Goal: Check status: Check status

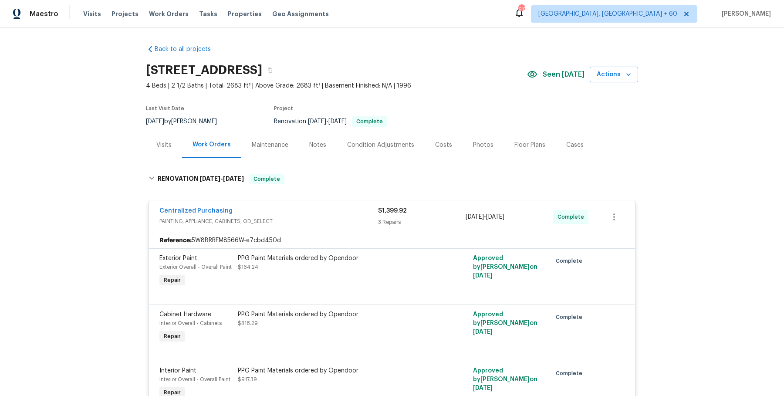
click at [353, 80] on div "[STREET_ADDRESS]" at bounding box center [336, 70] width 381 height 23
click at [278, 77] on button "button" at bounding box center [270, 70] width 16 height 16
click at [273, 70] on icon "button" at bounding box center [270, 70] width 5 height 5
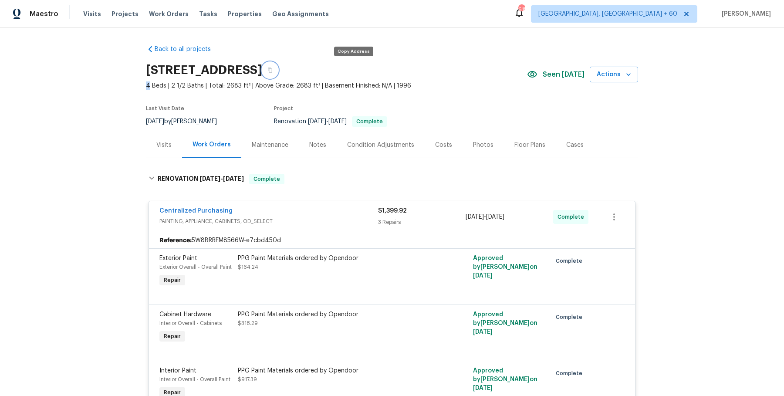
click at [273, 68] on icon "button" at bounding box center [270, 70] width 5 height 5
click at [175, 13] on span "Work Orders" at bounding box center [169, 14] width 40 height 9
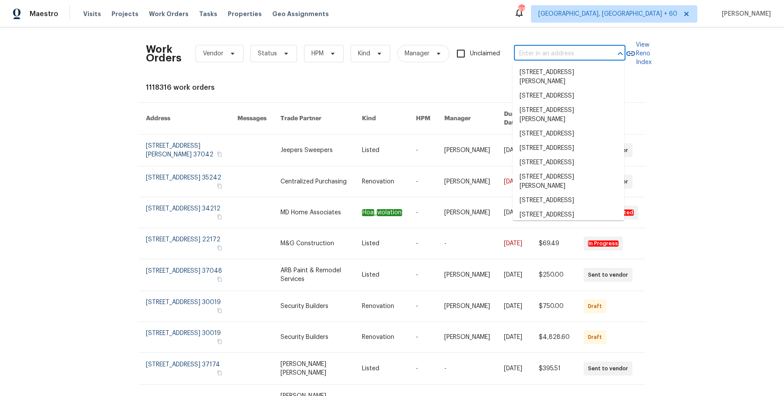
click at [551, 51] on input "text" at bounding box center [557, 54] width 87 height 14
paste input "[STREET_ADDRESS]"
type input "[STREET_ADDRESS]"
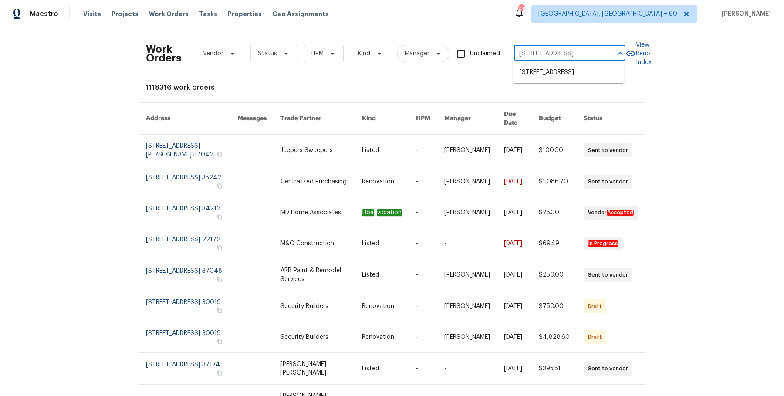
scroll to position [0, 14]
click at [566, 68] on li "[STREET_ADDRESS]" at bounding box center [569, 72] width 112 height 14
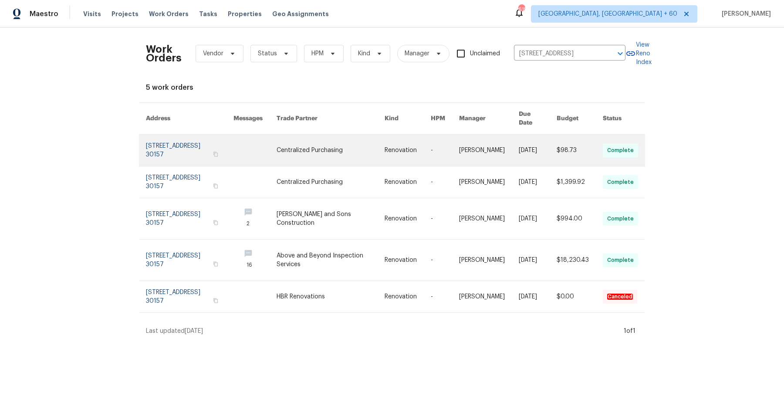
click at [469, 150] on link at bounding box center [489, 150] width 60 height 31
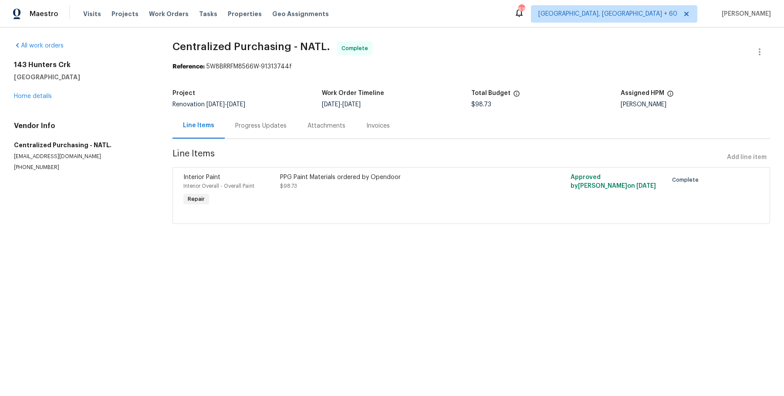
click at [27, 106] on div "All work orders [STREET_ADDRESS] Home details Vendor Info Centralized Purchasin…" at bounding box center [83, 106] width 138 height 130
click at [34, 98] on link "Home details" at bounding box center [33, 96] width 38 height 6
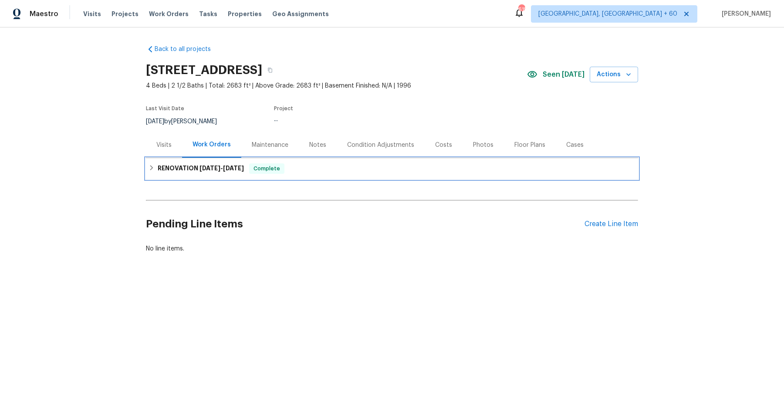
click at [243, 165] on span "[DATE]" at bounding box center [233, 168] width 21 height 6
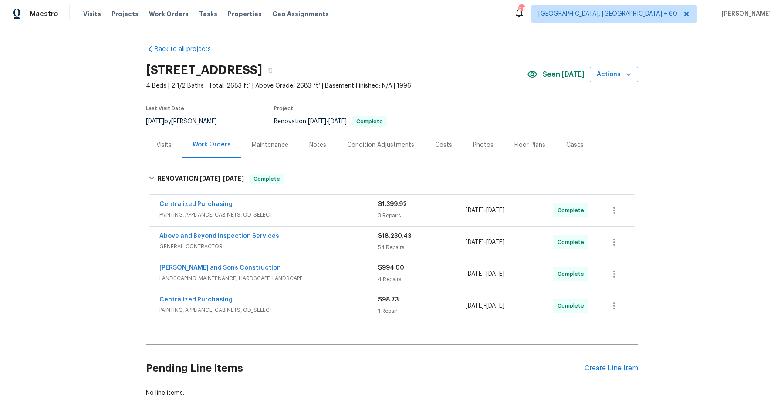
click at [297, 214] on span "PAINTING, APPLIANCE, CABINETS, OD_SELECT" at bounding box center [268, 214] width 219 height 9
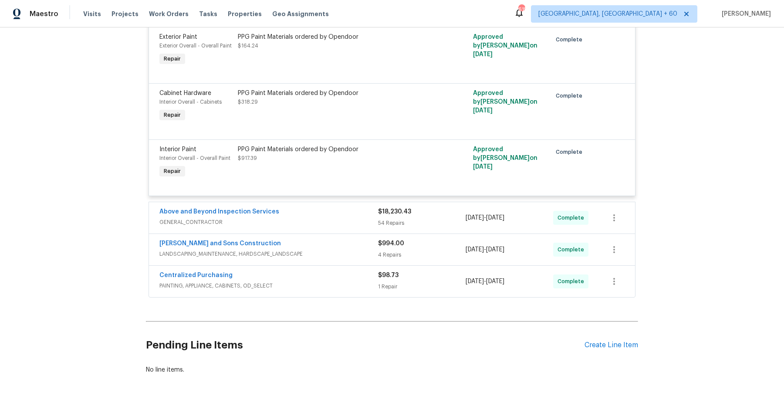
click at [306, 214] on div "Above and Beyond Inspection Services" at bounding box center [268, 212] width 219 height 10
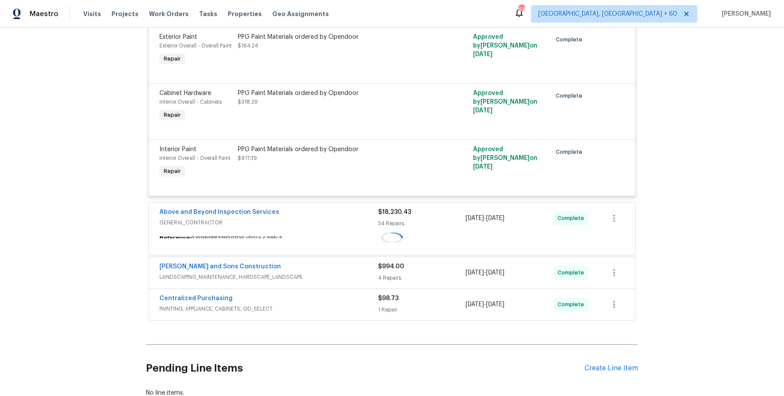
scroll to position [285, 0]
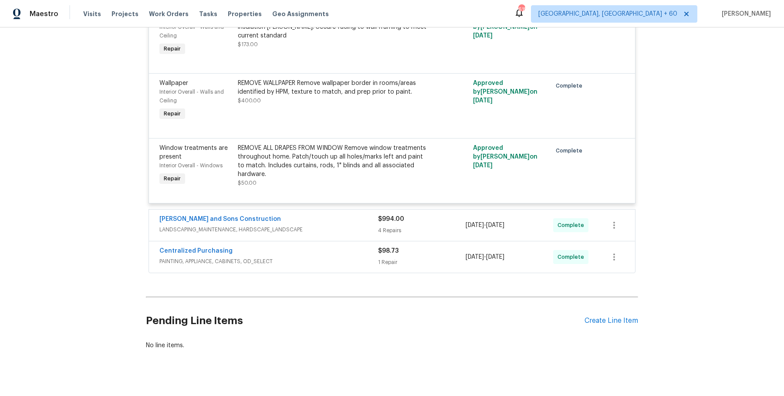
click at [332, 222] on div "[PERSON_NAME] and Sons Construction LANDSCAPING_MAINTENANCE, HARDSCAPE_LANDSCAPE" at bounding box center [268, 225] width 219 height 21
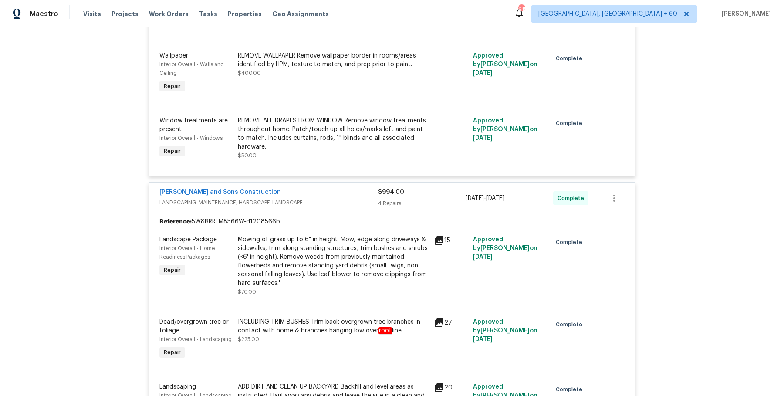
scroll to position [4768, 0]
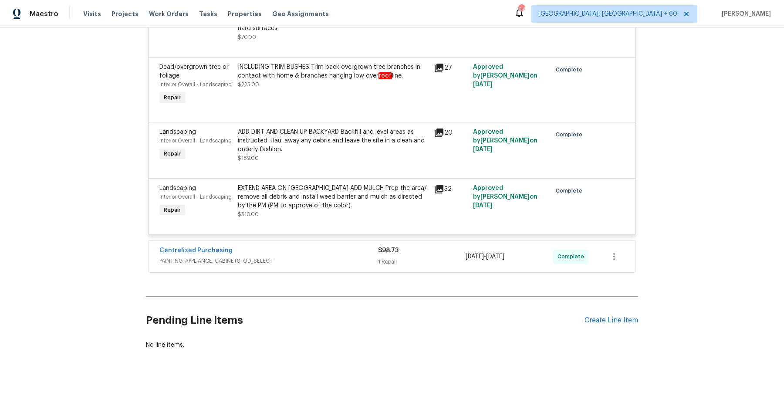
click at [329, 256] on div "Centralized Purchasing PAINTING, APPLIANCE, CABINETS, OD_SELECT $98.73 1 Repair…" at bounding box center [392, 256] width 486 height 31
click at [337, 246] on div "Centralized Purchasing" at bounding box center [268, 251] width 219 height 10
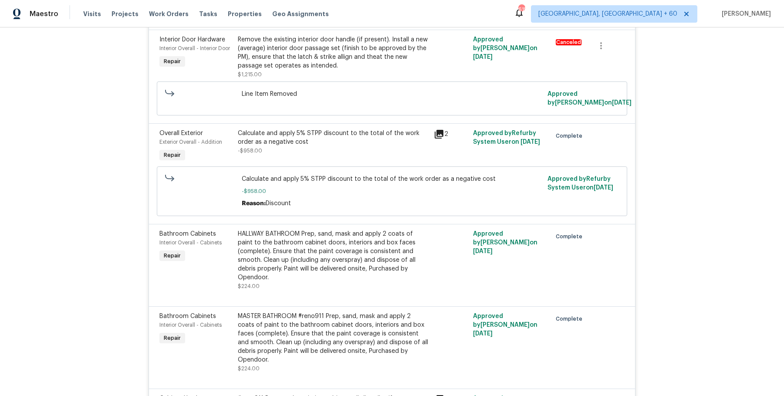
scroll to position [0, 0]
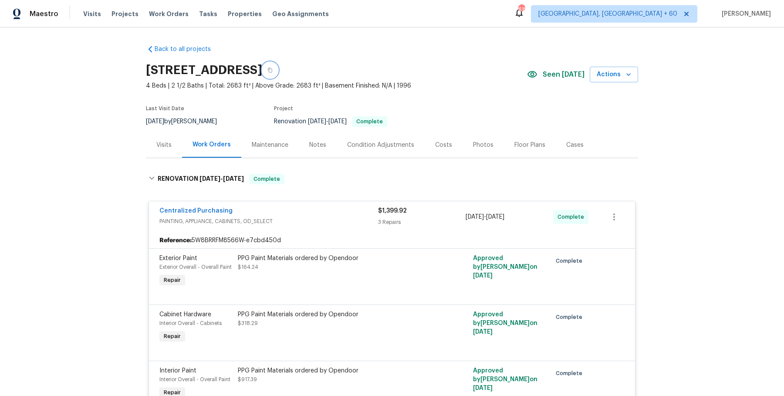
click at [273, 71] on icon "button" at bounding box center [270, 70] width 5 height 5
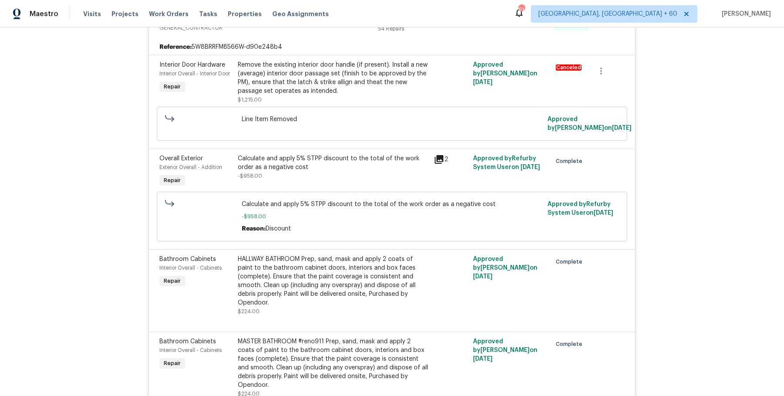
scroll to position [1592, 0]
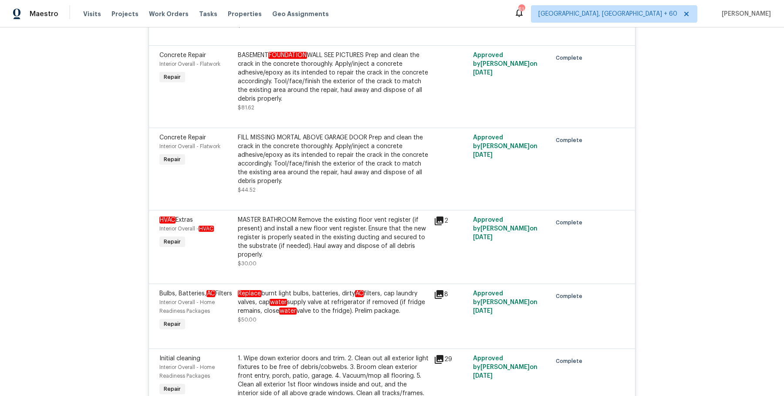
click at [276, 226] on div "MASTER BATHROOM Remove the existing floor vent register (if present) and instal…" at bounding box center [333, 238] width 191 height 44
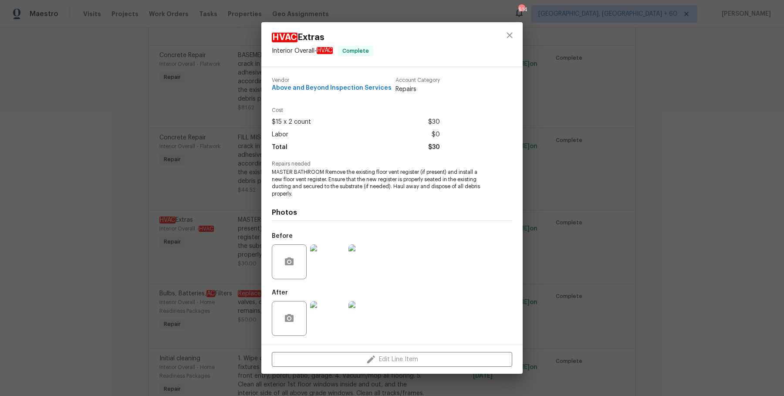
click at [333, 261] on img at bounding box center [327, 261] width 35 height 35
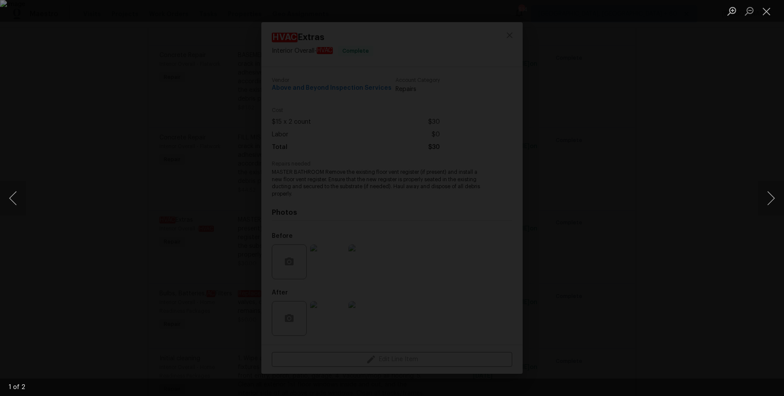
click at [760, 88] on div "Lightbox" at bounding box center [392, 198] width 784 height 396
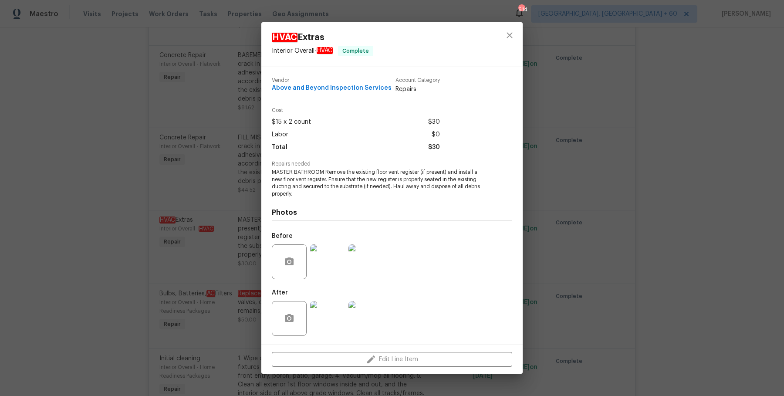
click at [760, 88] on div "HVAC Extras Interior Overall - HVAC Complete Vendor Above and Beyond Inspection…" at bounding box center [392, 198] width 784 height 396
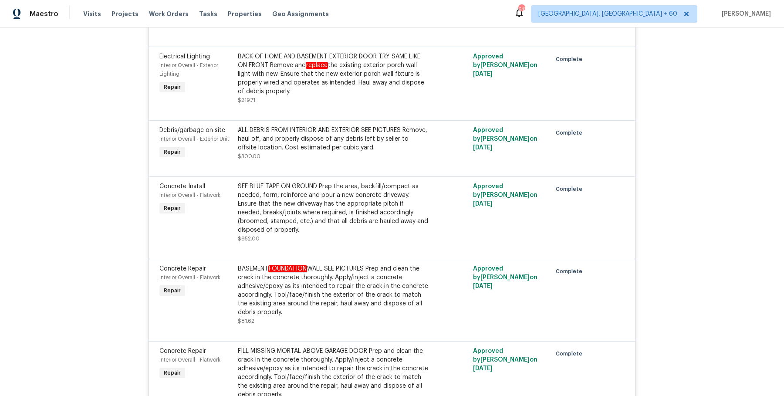
scroll to position [1390, 0]
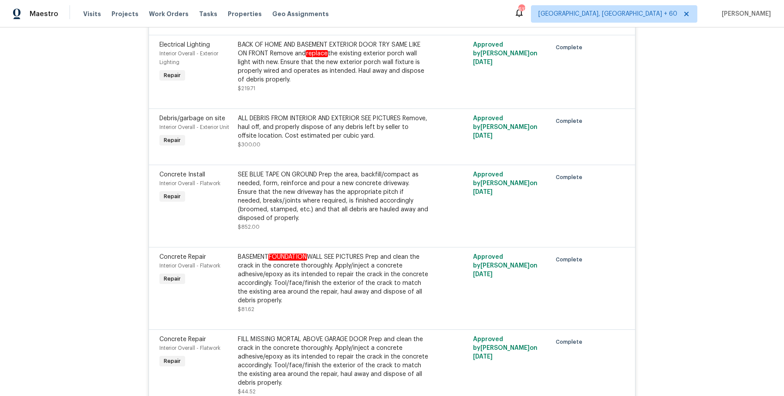
click at [290, 263] on div "BASEMENT FOUNDATION WALL SEE PICTURES Prep and clean the crack in the concrete …" at bounding box center [333, 279] width 191 height 52
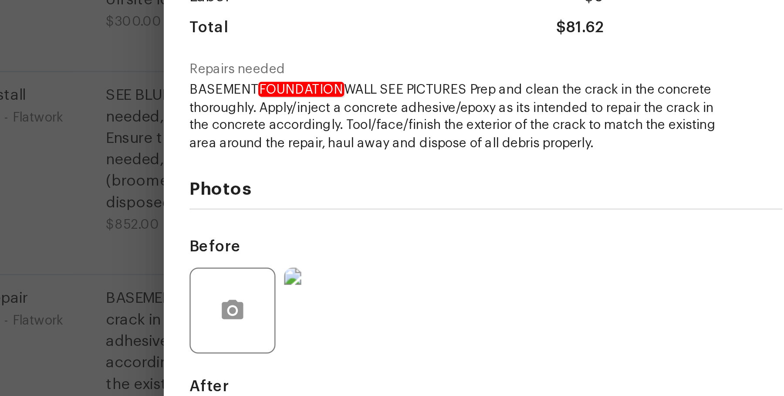
click at [338, 254] on img at bounding box center [327, 261] width 35 height 35
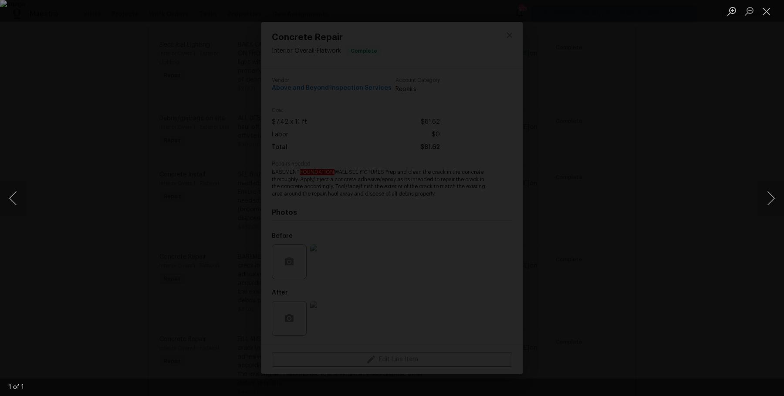
click at [749, 163] on div "Lightbox" at bounding box center [392, 198] width 784 height 396
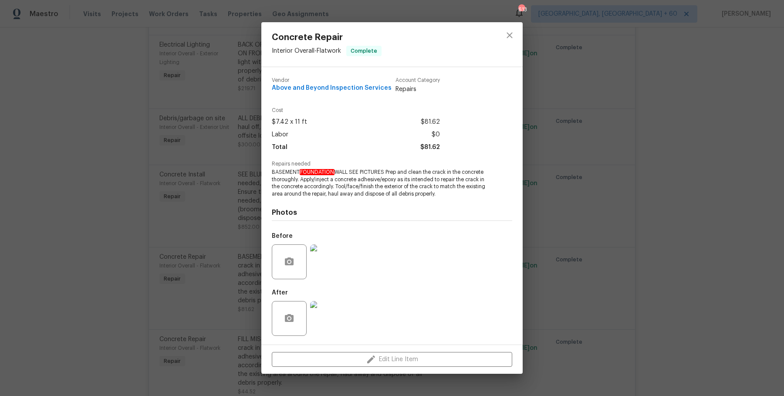
click at [325, 305] on img at bounding box center [327, 318] width 35 height 35
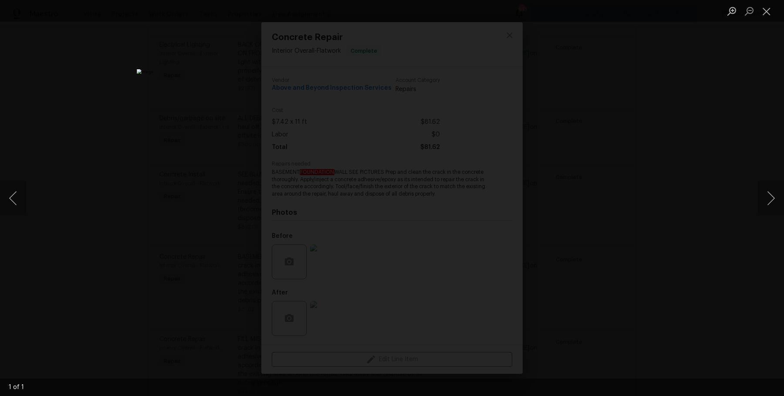
click at [692, 207] on div "Lightbox" at bounding box center [392, 198] width 784 height 396
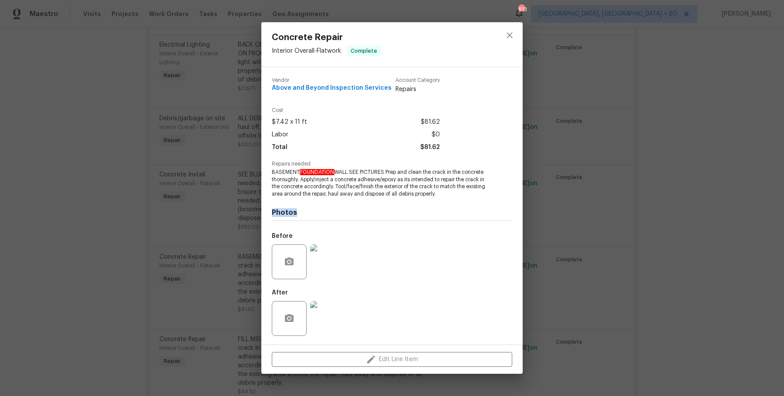
click at [692, 207] on div "Concrete Repair Interior Overall - Flatwork Complete Vendor Above and Beyond In…" at bounding box center [392, 198] width 784 height 396
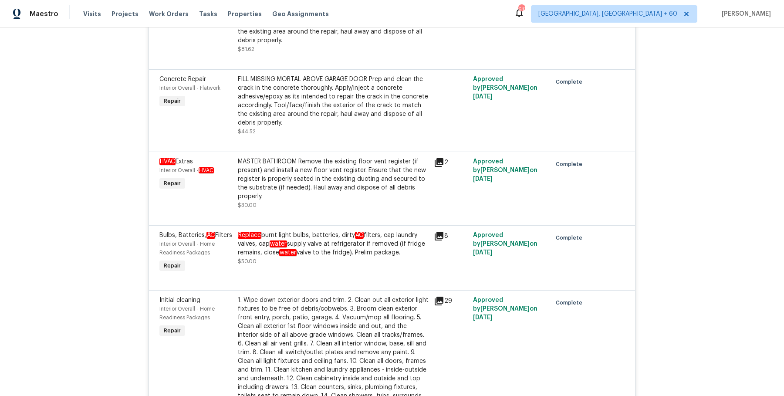
scroll to position [1648, 0]
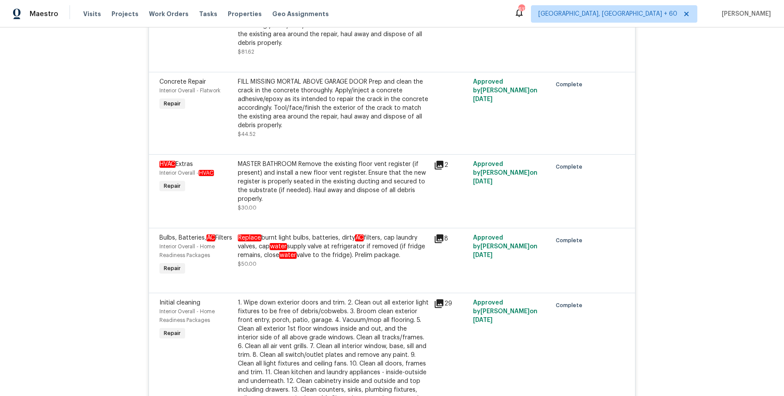
click at [320, 187] on div "MASTER BATHROOM Remove the existing floor vent register (if present) and instal…" at bounding box center [333, 182] width 191 height 44
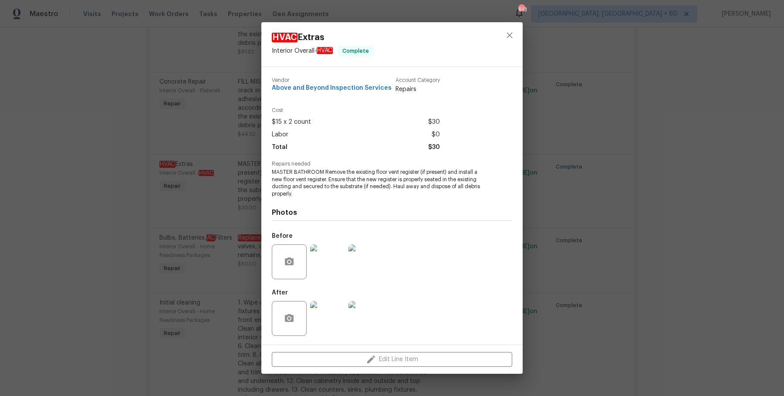
click at [665, 197] on div "HVAC Extras Interior Overall - HVAC Complete Vendor Above and Beyond Inspection…" at bounding box center [392, 198] width 784 height 396
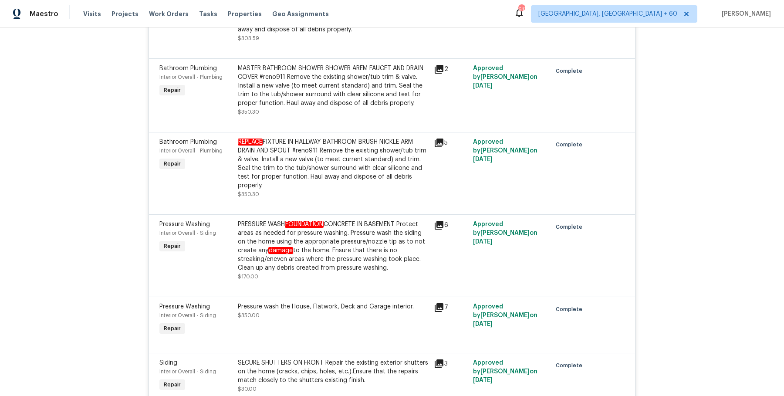
scroll to position [3774, 0]
click at [332, 248] on div "PRESSURE WASH FOUNDATION CONCRETE IN BASEMENT Protect areas as needed for press…" at bounding box center [333, 245] width 191 height 52
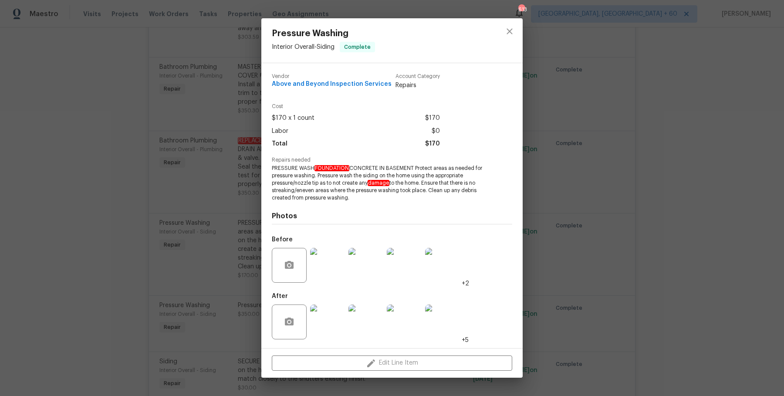
click at [611, 210] on div "Pressure Washing Interior Overall - Siding Complete Vendor Above and Beyond Ins…" at bounding box center [392, 198] width 784 height 396
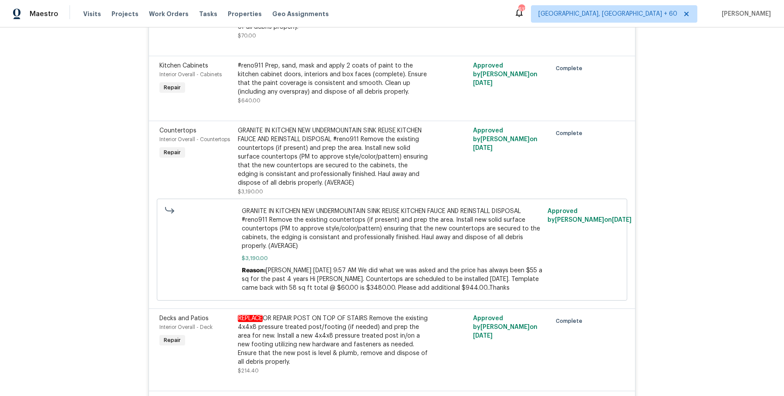
scroll to position [915, 0]
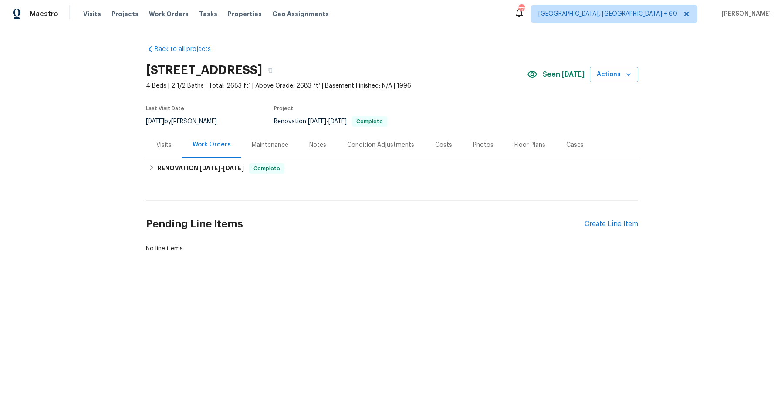
click at [159, 154] on div "Visits" at bounding box center [164, 145] width 36 height 26
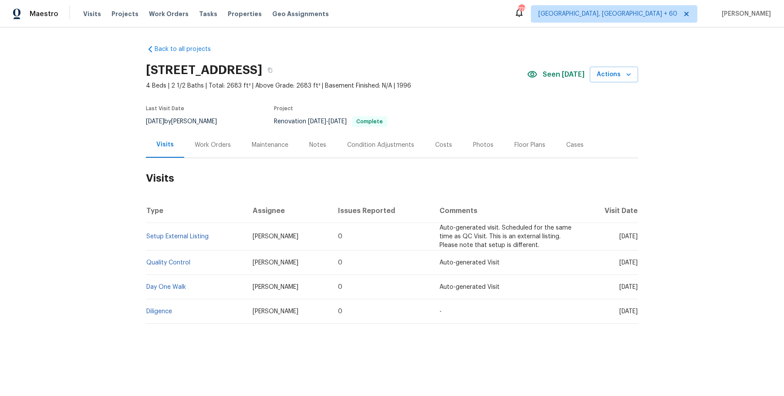
click at [163, 233] on td "Setup External Listing" at bounding box center [196, 236] width 100 height 27
click at [162, 235] on link "Setup External Listing" at bounding box center [177, 237] width 62 height 6
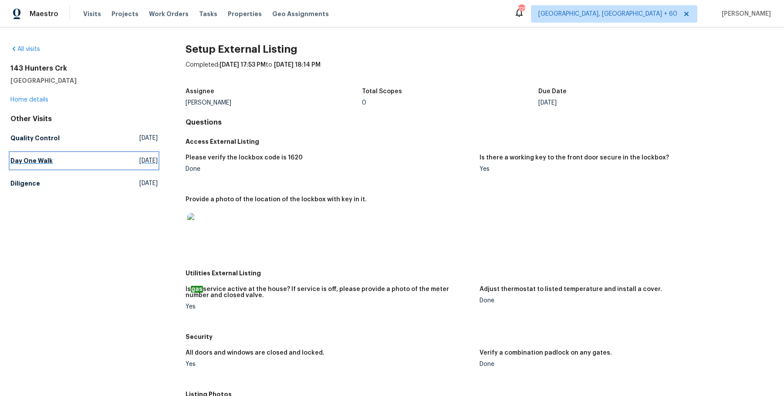
click at [41, 163] on h5 "Day One Walk" at bounding box center [31, 160] width 42 height 9
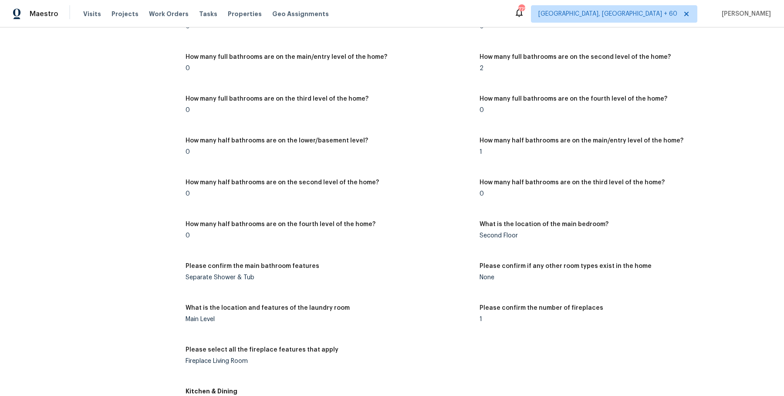
scroll to position [45, 0]
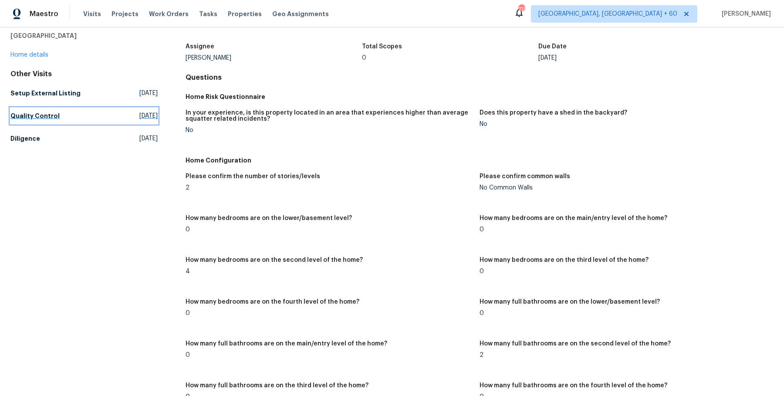
click at [47, 112] on h5 "Quality Control" at bounding box center [34, 116] width 49 height 9
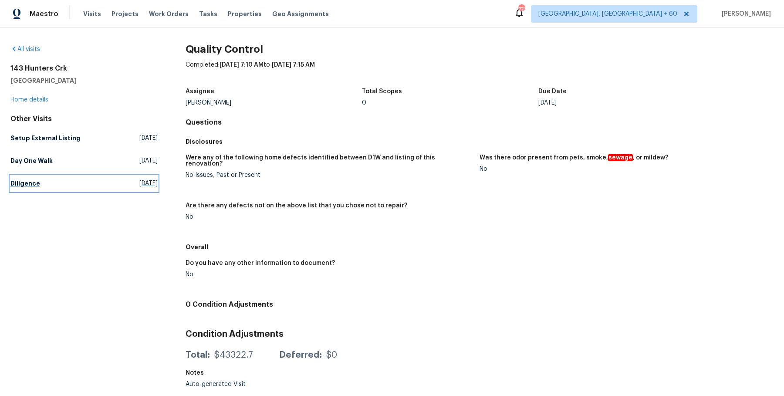
click at [37, 181] on h5 "Diligence" at bounding box center [25, 183] width 30 height 9
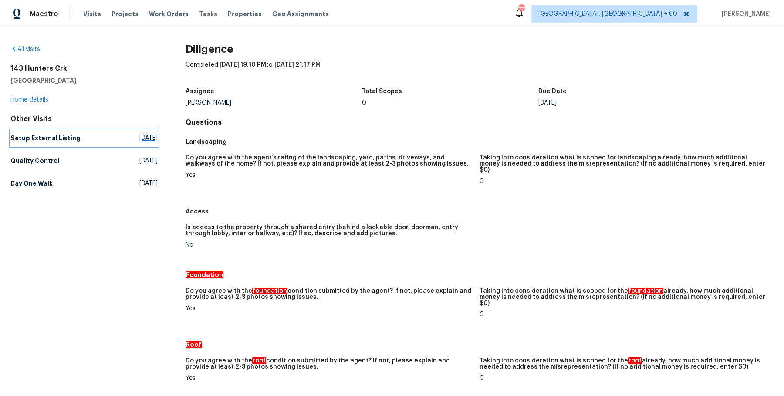
click at [57, 139] on h5 "Setup External Listing" at bounding box center [45, 138] width 70 height 9
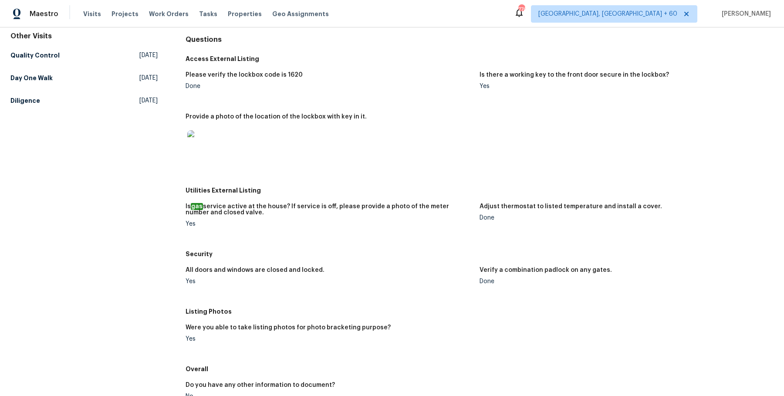
scroll to position [78, 0]
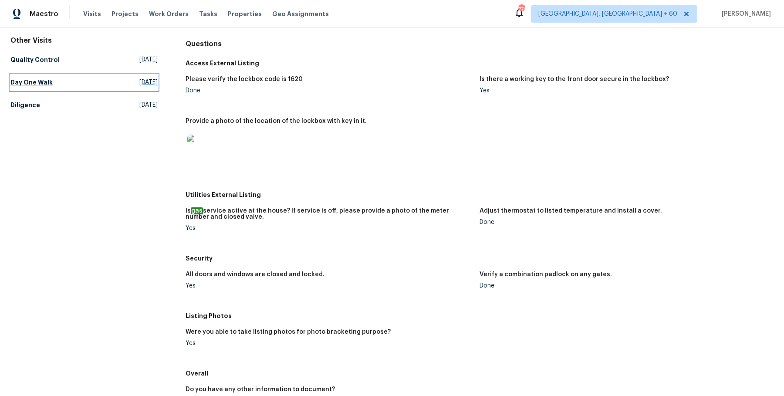
click at [50, 82] on h5 "Day One Walk" at bounding box center [31, 82] width 42 height 9
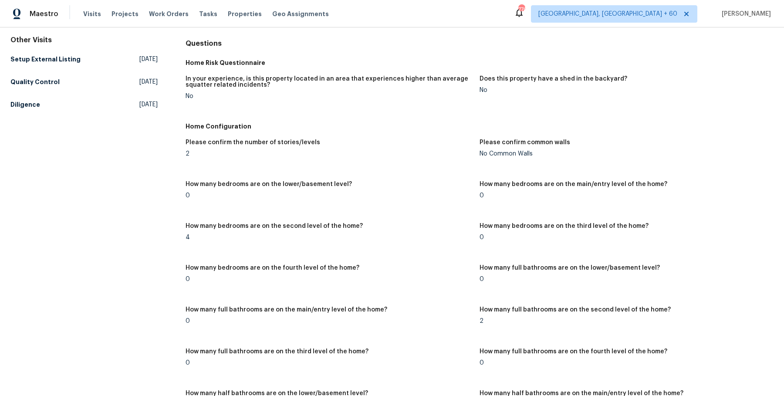
scroll to position [857, 0]
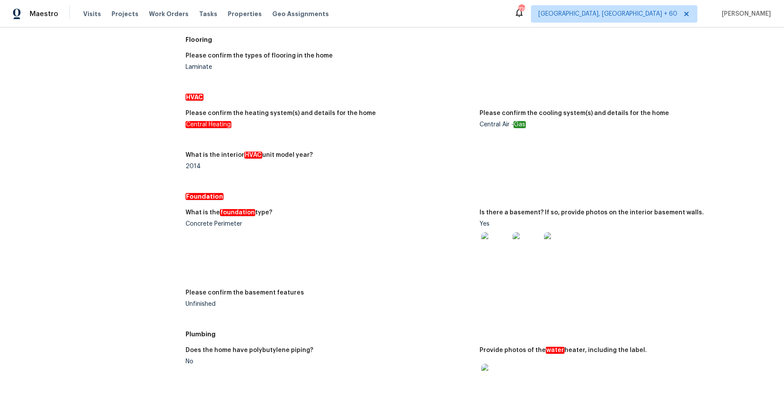
click at [496, 251] on img at bounding box center [496, 246] width 28 height 28
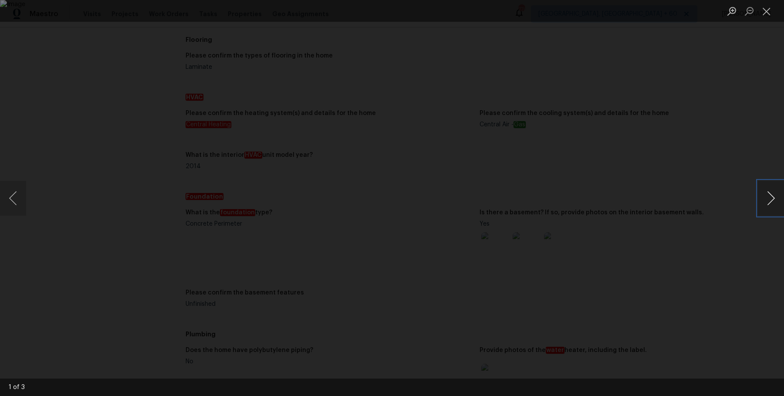
click at [772, 198] on button "Next image" at bounding box center [771, 198] width 26 height 35
click at [763, 157] on div "Lightbox" at bounding box center [392, 198] width 784 height 396
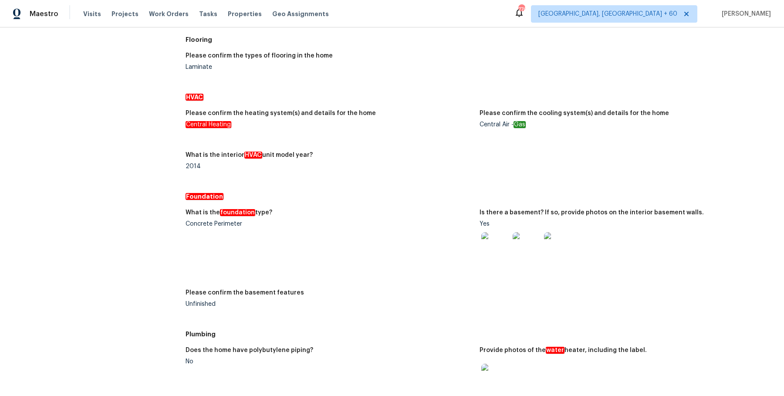
click at [763, 157] on div "Please confirm the heating system(s) and details for the home Central Heating P…" at bounding box center [480, 147] width 588 height 84
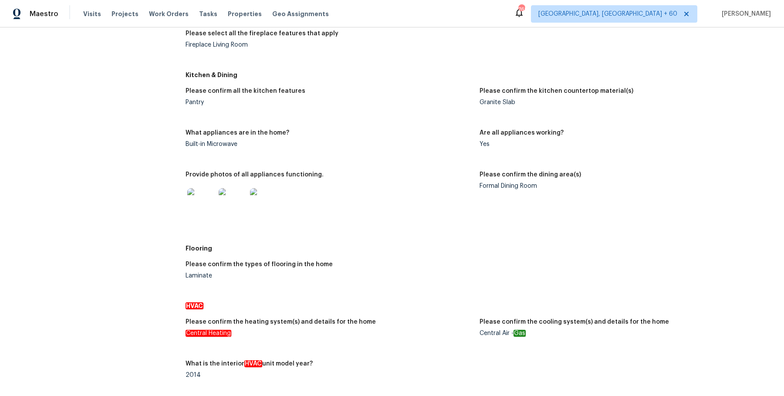
scroll to position [516, 0]
